Goal: Check status: Check status

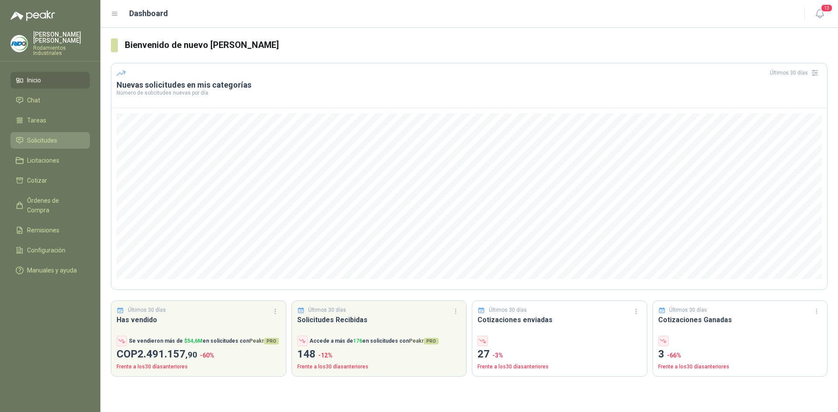
click at [63, 136] on li "Solicitudes" at bounding box center [50, 141] width 69 height 10
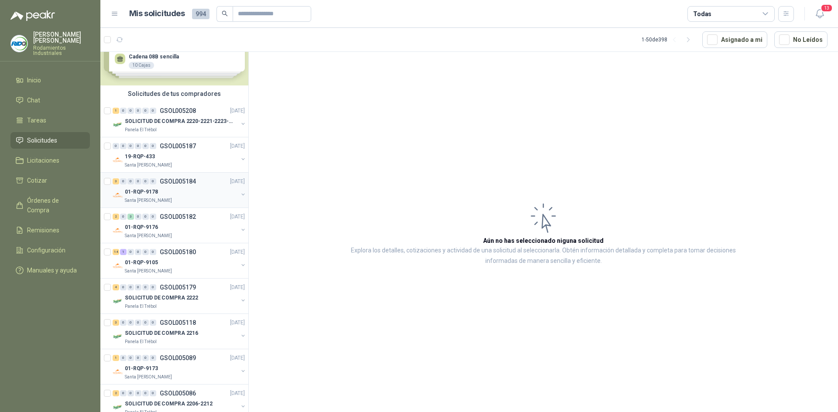
scroll to position [44, 0]
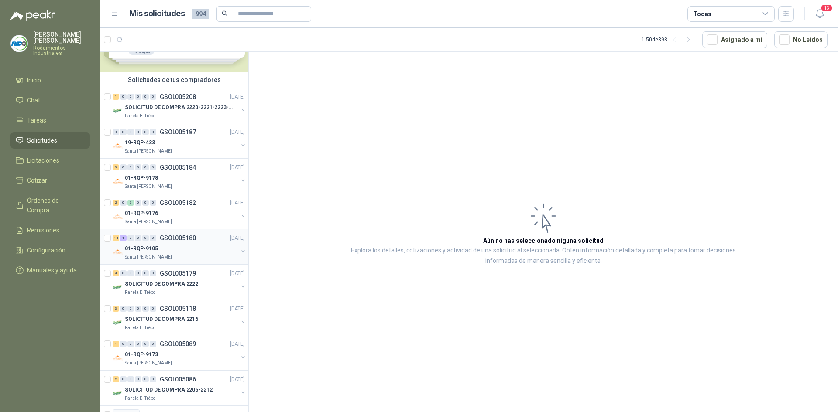
click at [187, 247] on div "01-RQP-9105" at bounding box center [181, 248] width 113 height 10
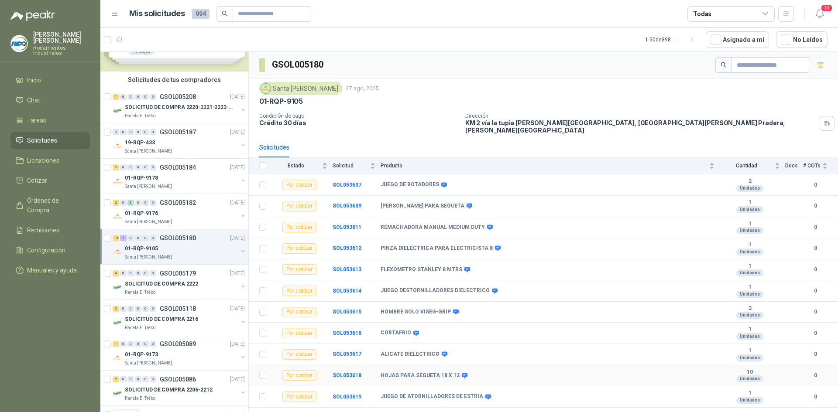
scroll to position [71, 0]
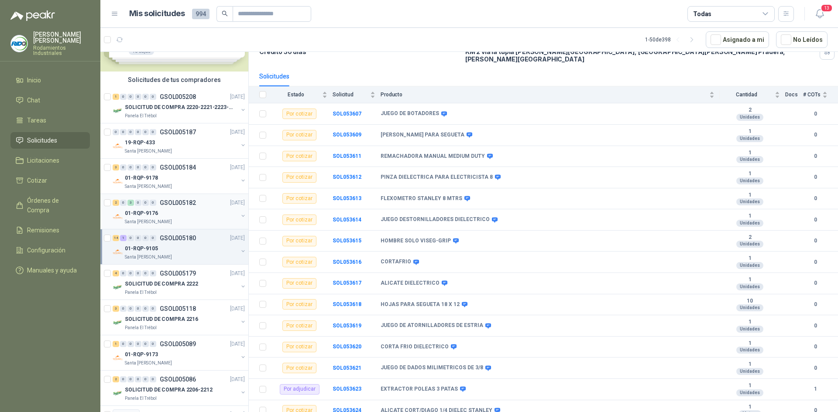
click at [177, 212] on div "01-RQP-9176" at bounding box center [181, 213] width 113 height 10
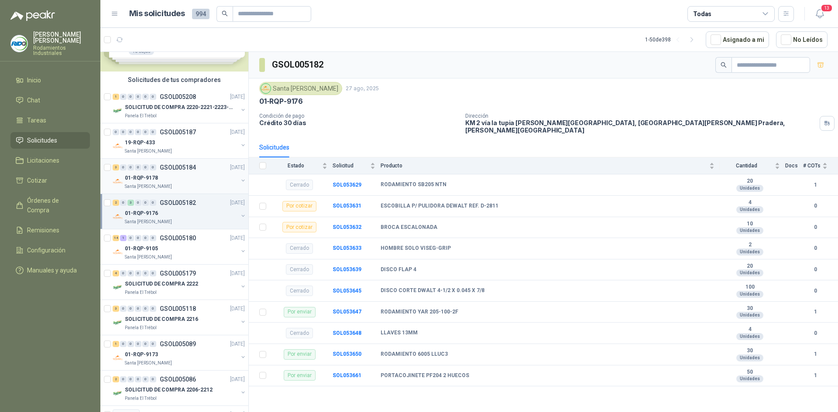
click at [158, 179] on div "01-RQP-9178" at bounding box center [181, 178] width 113 height 10
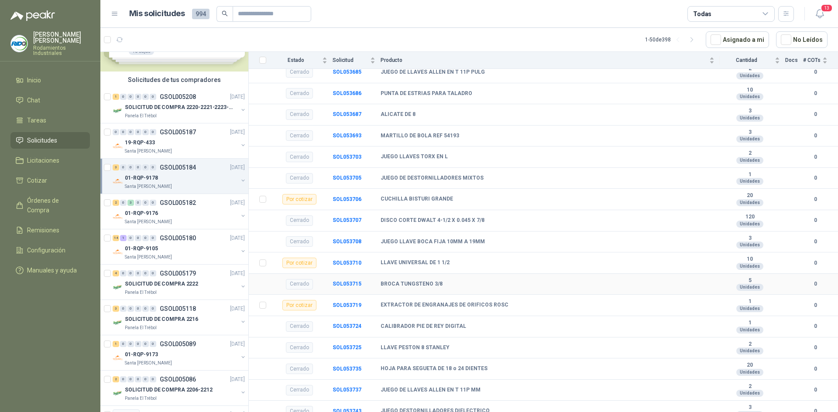
scroll to position [135, 0]
